Goal: Transaction & Acquisition: Obtain resource

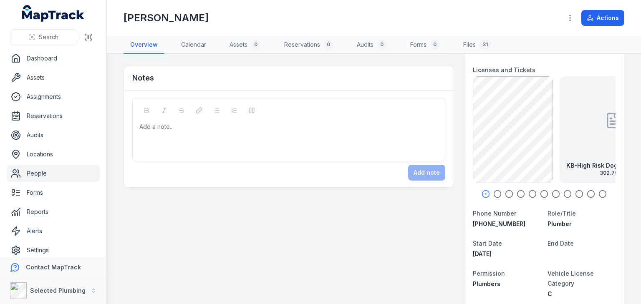
scroll to position [100, 0]
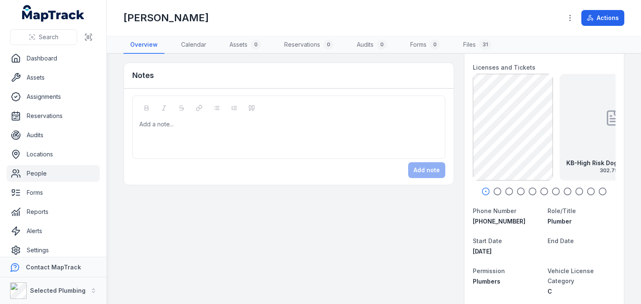
click at [494, 192] on icon "button" at bounding box center [498, 191] width 8 height 8
click at [505, 192] on icon "button" at bounding box center [509, 191] width 8 height 8
click at [518, 191] on icon "button" at bounding box center [521, 191] width 8 height 8
click at [529, 191] on icon "button" at bounding box center [533, 191] width 8 height 8
click at [540, 191] on icon "button" at bounding box center [544, 191] width 8 height 8
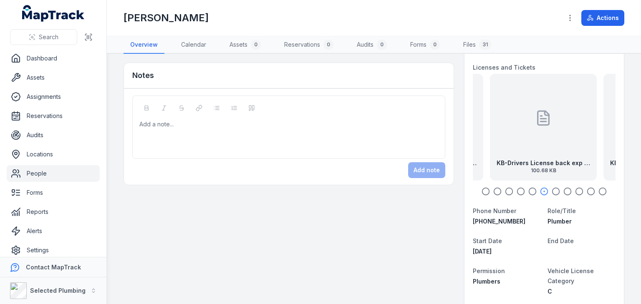
click at [552, 189] on icon "button" at bounding box center [556, 191] width 8 height 8
click at [564, 190] on icon "button" at bounding box center [568, 191] width 8 height 8
click at [575, 188] on icon "button" at bounding box center [579, 191] width 8 height 8
click at [587, 189] on icon "button" at bounding box center [591, 191] width 8 height 8
click at [599, 190] on icon "button" at bounding box center [603, 191] width 8 height 8
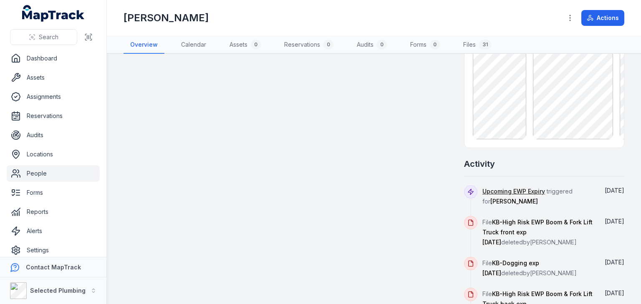
scroll to position [768, 0]
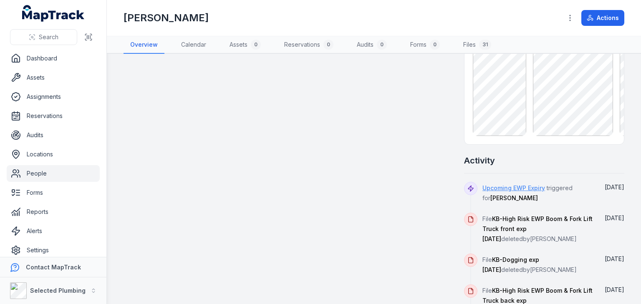
click at [487, 186] on link "Upcoming EWP Expiry" at bounding box center [514, 188] width 63 height 8
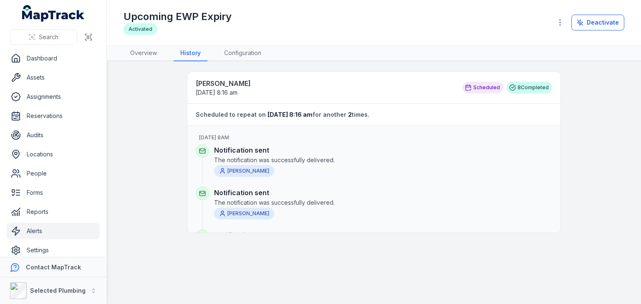
click at [516, 86] on icon at bounding box center [512, 87] width 7 height 7
click at [144, 49] on link "Overview" at bounding box center [144, 54] width 40 height 16
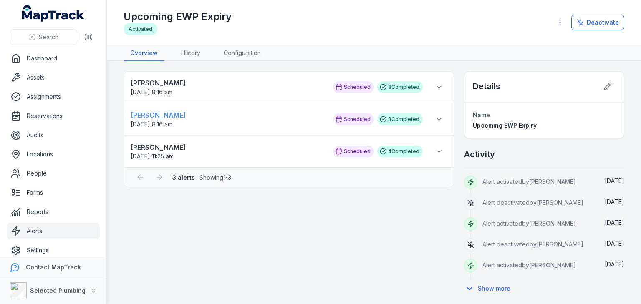
click at [158, 115] on strong "Robert Miller" at bounding box center [228, 115] width 194 height 10
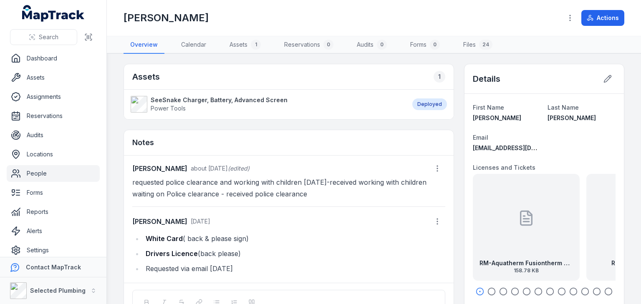
click at [488, 290] on icon "button" at bounding box center [492, 292] width 8 height 8
click at [499, 289] on icon "button" at bounding box center [503, 292] width 8 height 8
click at [512, 290] on icon "button" at bounding box center [515, 292] width 8 height 8
click at [523, 289] on icon "button" at bounding box center [527, 292] width 8 height 8
click at [534, 291] on icon "button" at bounding box center [538, 292] width 8 height 8
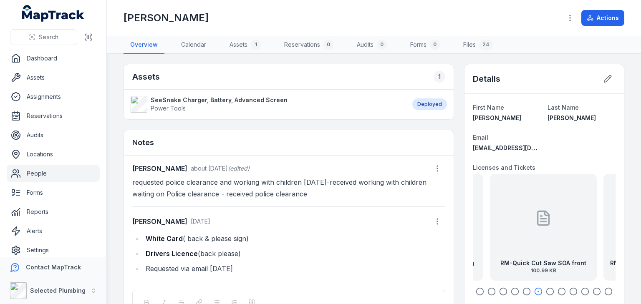
click at [546, 289] on icon "button" at bounding box center [550, 292] width 8 height 8
click at [558, 290] on icon "button" at bounding box center [562, 292] width 8 height 8
click at [570, 291] on icon "button" at bounding box center [574, 292] width 8 height 8
click at [581, 290] on icon "button" at bounding box center [585, 292] width 8 height 8
click at [593, 290] on icon "button" at bounding box center [597, 292] width 8 height 8
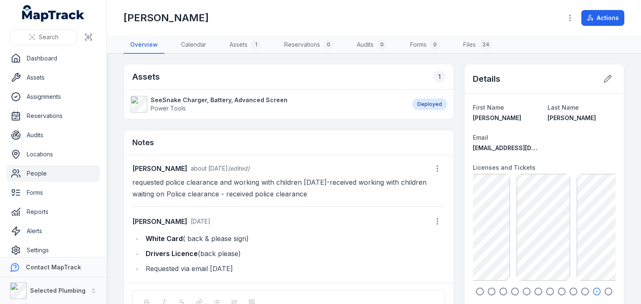
click at [605, 291] on icon "button" at bounding box center [609, 292] width 8 height 8
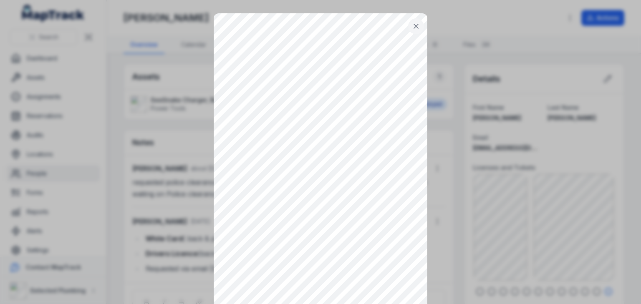
click at [413, 24] on icon at bounding box center [416, 26] width 8 height 8
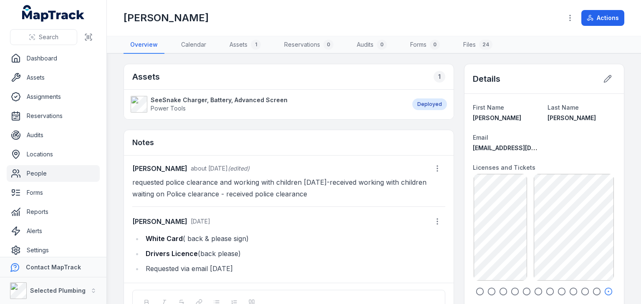
click at [593, 290] on icon "button" at bounding box center [597, 292] width 8 height 8
click at [582, 291] on icon "button" at bounding box center [585, 292] width 8 height 8
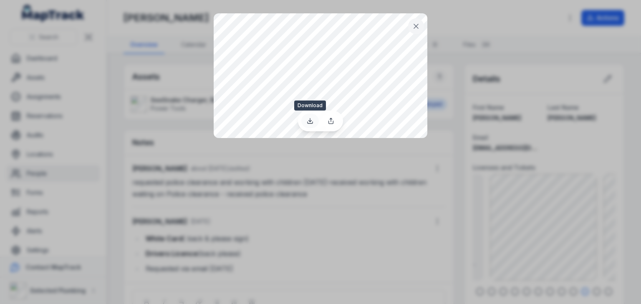
click at [309, 122] on icon at bounding box center [310, 121] width 7 height 7
click at [418, 27] on icon at bounding box center [416, 26] width 8 height 8
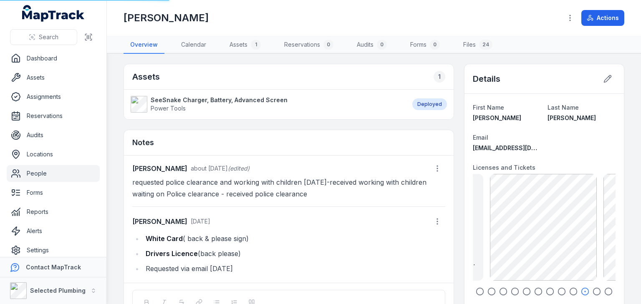
click at [570, 291] on icon "button" at bounding box center [574, 292] width 8 height 8
click at [558, 290] on icon "button" at bounding box center [562, 292] width 8 height 8
click at [546, 289] on icon "button" at bounding box center [550, 292] width 8 height 8
click at [535, 259] on strong "RM-High Risk EWP Boom exp 09.04.25" at bounding box center [544, 263] width 94 height 8
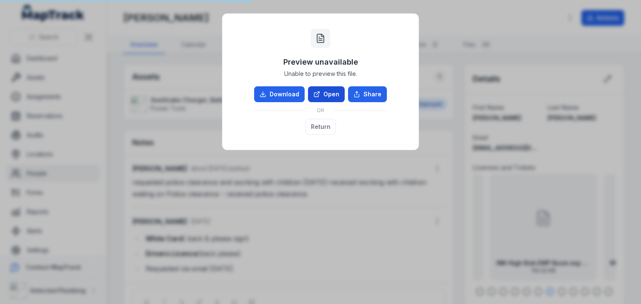
click at [331, 97] on link "Open" at bounding box center [326, 94] width 37 height 16
click at [317, 127] on button "Return" at bounding box center [321, 127] width 30 height 16
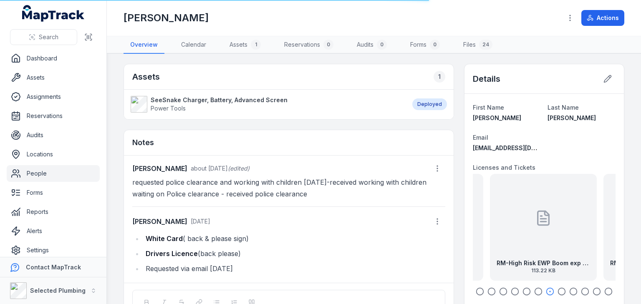
click at [534, 291] on icon "button" at bounding box center [538, 292] width 8 height 8
click at [546, 292] on icon "button" at bounding box center [550, 292] width 8 height 8
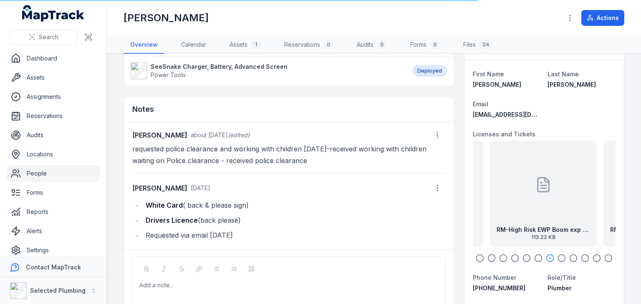
scroll to position [67, 0]
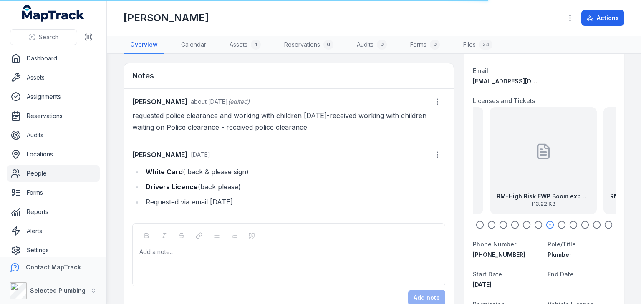
click at [545, 198] on strong "RM-High Risk EWP Boom exp 09.04.25" at bounding box center [544, 196] width 94 height 8
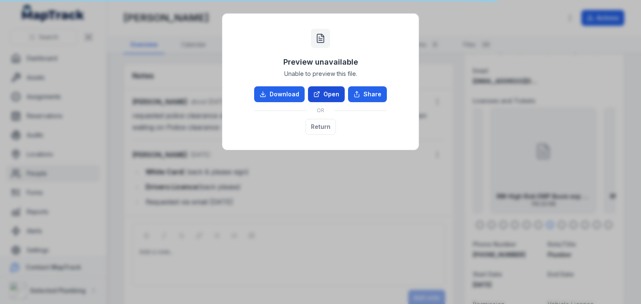
click at [326, 89] on link "Open" at bounding box center [326, 94] width 37 height 16
click at [371, 218] on div "Preview unavailable Unable to preview this file. Download Open Share OR Return" at bounding box center [320, 152] width 641 height 304
click at [373, 215] on div "Preview unavailable Unable to preview this file. Download Open Share OR Return" at bounding box center [320, 152] width 641 height 304
click at [313, 130] on button "Return" at bounding box center [321, 127] width 30 height 16
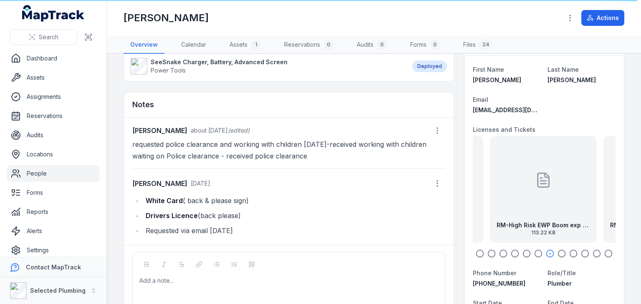
scroll to position [0, 0]
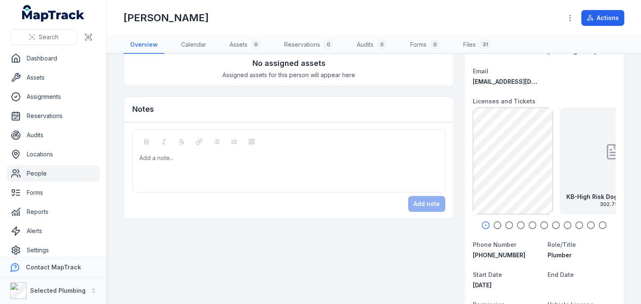
scroll to position [67, 0]
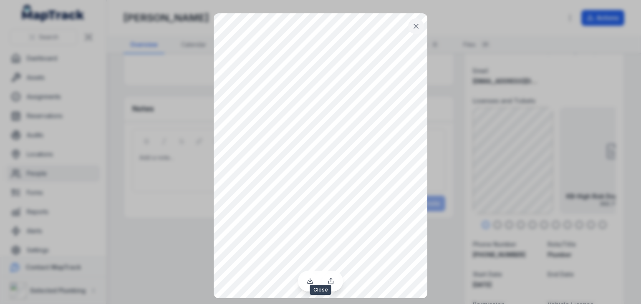
click at [417, 25] on icon at bounding box center [416, 26] width 4 height 4
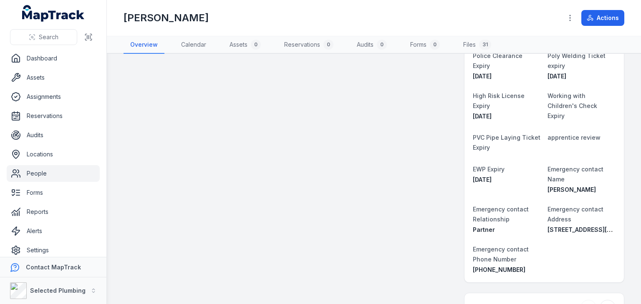
scroll to position [468, 0]
click at [483, 176] on span "[DATE]" at bounding box center [482, 178] width 19 height 7
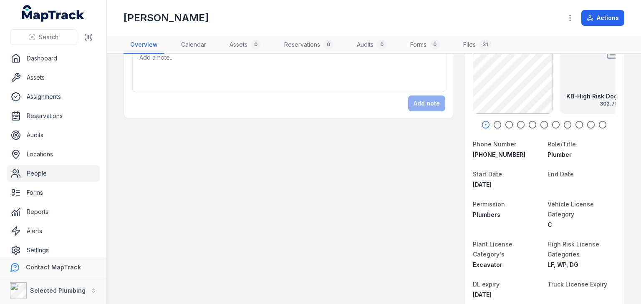
scroll to position [67, 0]
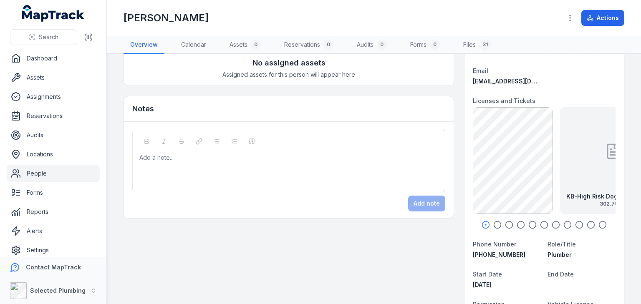
click at [494, 222] on circle "button" at bounding box center [497, 225] width 7 height 7
click at [506, 223] on icon "button" at bounding box center [509, 225] width 8 height 8
click at [517, 223] on icon "button" at bounding box center [521, 225] width 8 height 8
click at [529, 222] on icon "button" at bounding box center [533, 225] width 8 height 8
click at [541, 223] on icon "button" at bounding box center [544, 225] width 8 height 8
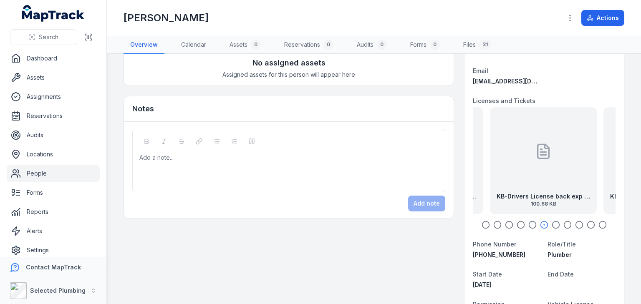
click at [552, 223] on icon "button" at bounding box center [556, 225] width 8 height 8
click at [564, 223] on icon "button" at bounding box center [568, 225] width 8 height 8
click at [575, 222] on icon "button" at bounding box center [579, 225] width 8 height 8
click at [587, 222] on icon "button" at bounding box center [591, 225] width 8 height 8
click at [599, 222] on icon "button" at bounding box center [603, 225] width 8 height 8
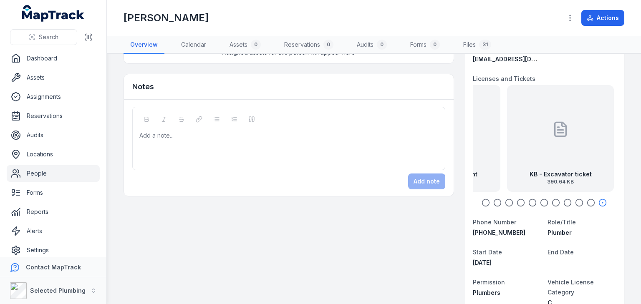
scroll to position [0, 0]
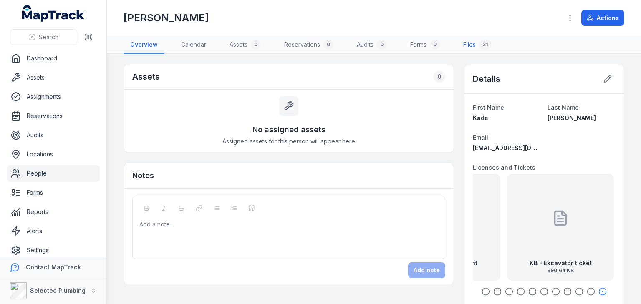
click at [474, 43] on link "Files 31" at bounding box center [477, 45] width 41 height 18
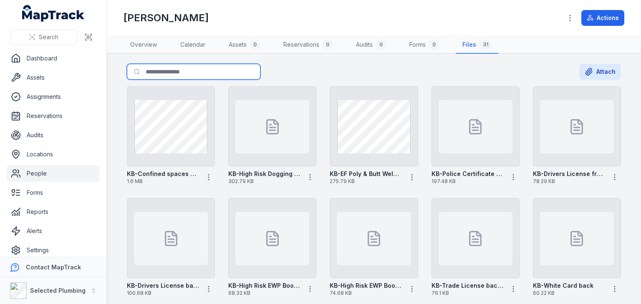
click at [191, 72] on input "Search for files" at bounding box center [194, 72] width 134 height 16
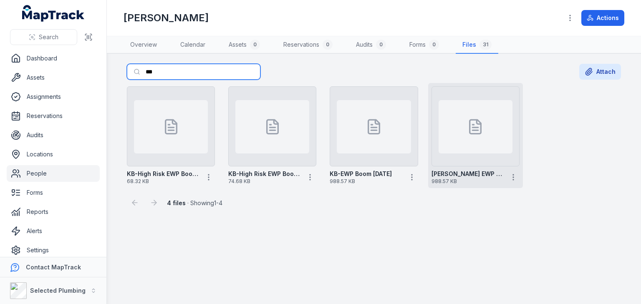
type input "***"
click at [453, 137] on div at bounding box center [476, 126] width 74 height 53
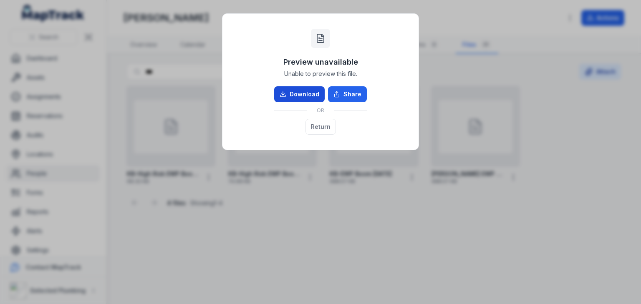
click at [302, 90] on link "Download" at bounding box center [299, 94] width 51 height 16
click at [320, 121] on button "Return" at bounding box center [321, 127] width 30 height 16
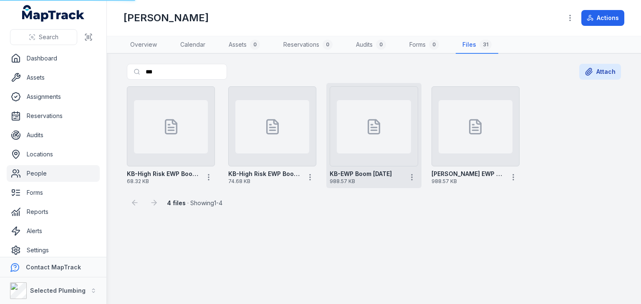
click at [363, 126] on div at bounding box center [374, 126] width 74 height 53
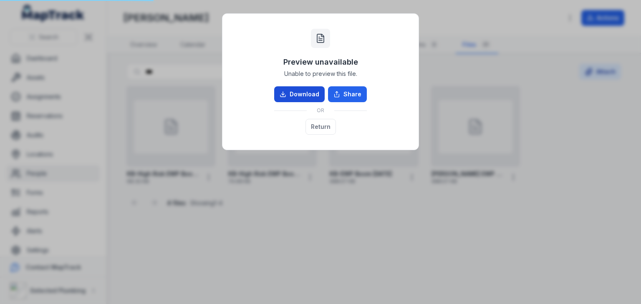
click at [299, 91] on link "Download" at bounding box center [299, 94] width 51 height 16
click at [554, 103] on div "Preview unavailable Unable to preview this file. Download Share OR Return" at bounding box center [320, 152] width 641 height 304
click at [321, 127] on button "Return" at bounding box center [321, 127] width 30 height 16
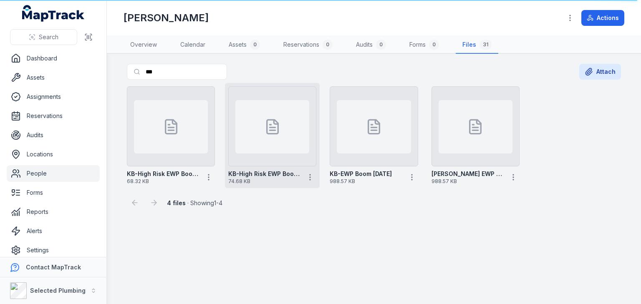
click at [270, 128] on icon at bounding box center [272, 127] width 17 height 17
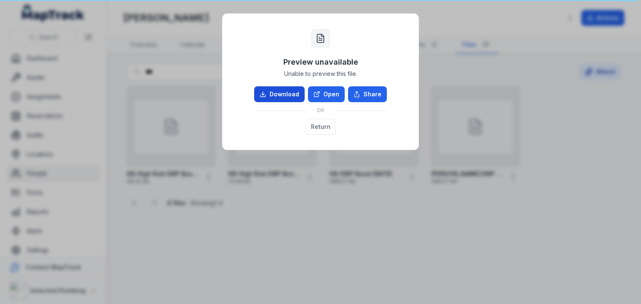
click at [286, 95] on link "Download" at bounding box center [279, 94] width 51 height 16
click at [367, 50] on div "Preview unavailable Unable to preview this file. Download Open Share OR Return" at bounding box center [321, 81] width 180 height 119
click at [519, 225] on div "Preview unavailable Unable to preview this file. Download Open Share OR Return" at bounding box center [320, 152] width 641 height 304
click at [493, 71] on div "Preview unavailable Unable to preview this file. Download Open Share OR Return" at bounding box center [320, 152] width 641 height 304
click at [329, 207] on div "Preview unavailable Unable to preview this file. Download Open Share OR Return" at bounding box center [320, 152] width 641 height 304
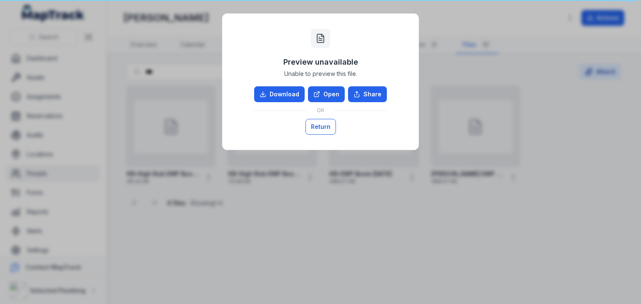
click at [319, 127] on button "Return" at bounding box center [321, 127] width 30 height 16
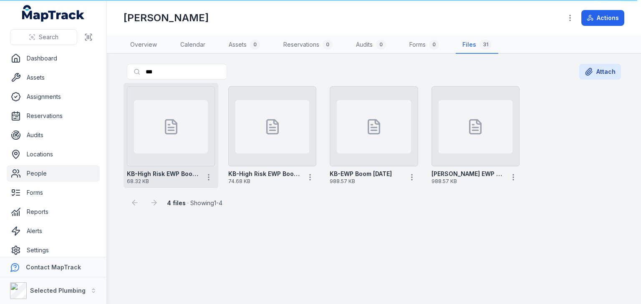
click at [187, 146] on div at bounding box center [171, 126] width 74 height 53
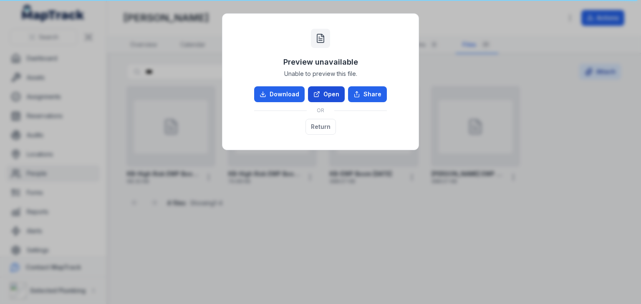
click at [323, 94] on link "Open" at bounding box center [326, 94] width 37 height 16
click at [319, 129] on button "Return" at bounding box center [321, 127] width 30 height 16
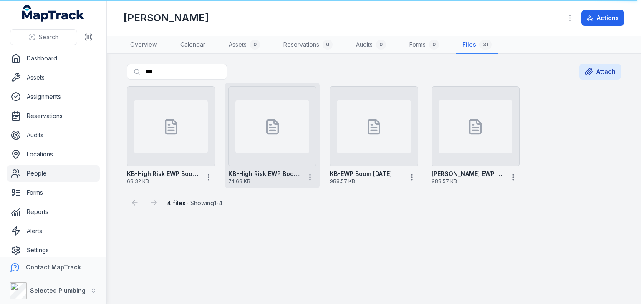
click at [263, 174] on strong "KB-High Risk EWP Boom back exp [DATE]" at bounding box center [264, 174] width 72 height 8
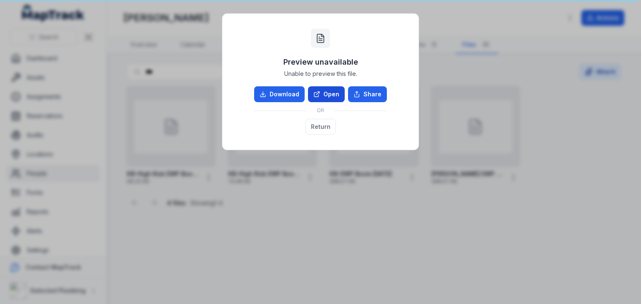
click at [327, 91] on link "Open" at bounding box center [326, 94] width 37 height 16
click at [532, 76] on div "Preview unavailable Unable to preview this file. Download Open Share OR Return" at bounding box center [320, 152] width 641 height 304
click at [400, 33] on div "Preview unavailable Unable to preview this file. Download Open Share OR Return" at bounding box center [321, 81] width 180 height 119
click at [466, 61] on div "Preview unavailable Unable to preview this file. Download Open Share OR Return" at bounding box center [320, 152] width 641 height 304
click at [569, 127] on div "Preview unavailable Unable to preview this file. Download Open Share OR Return" at bounding box center [320, 152] width 641 height 304
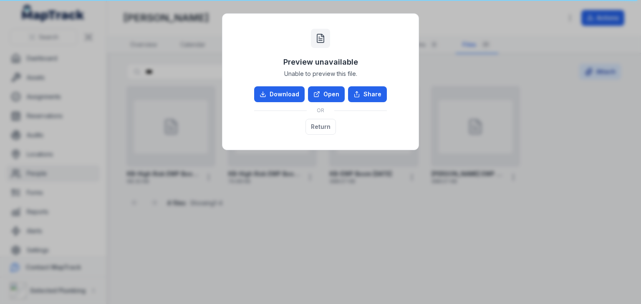
click at [575, 109] on div "Preview unavailable Unable to preview this file. Download Open Share OR Return" at bounding box center [320, 152] width 641 height 304
click at [577, 110] on div "Preview unavailable Unable to preview this file. Download Open Share OR Return" at bounding box center [320, 152] width 641 height 304
click at [324, 124] on button "Return" at bounding box center [321, 127] width 30 height 16
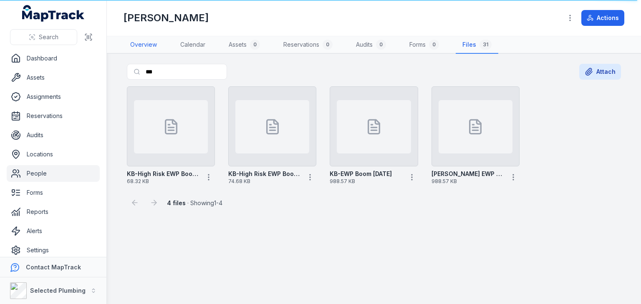
click at [144, 45] on link "Overview" at bounding box center [144, 45] width 40 height 18
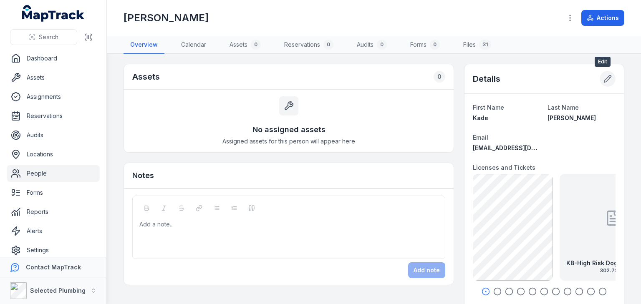
click at [605, 78] on icon at bounding box center [608, 79] width 7 height 7
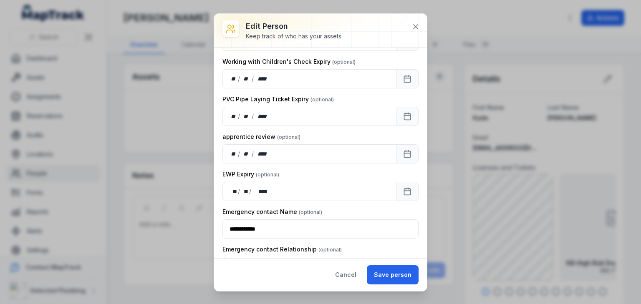
scroll to position [902, 0]
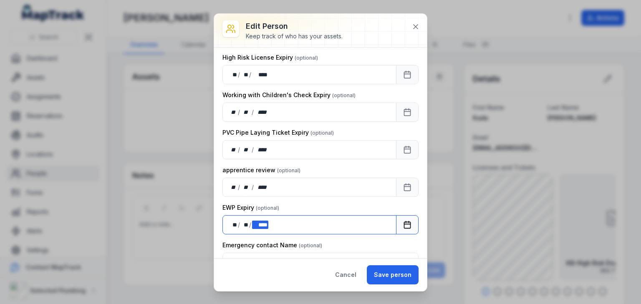
click at [300, 215] on div "** ** / ** ** / **** ****" at bounding box center [310, 224] width 174 height 19
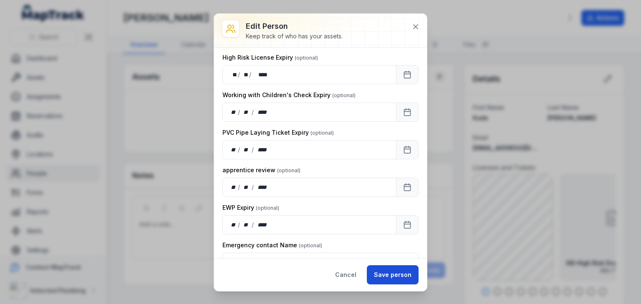
click at [386, 271] on button "Save person" at bounding box center [393, 275] width 52 height 19
